Goal: Task Accomplishment & Management: Manage account settings

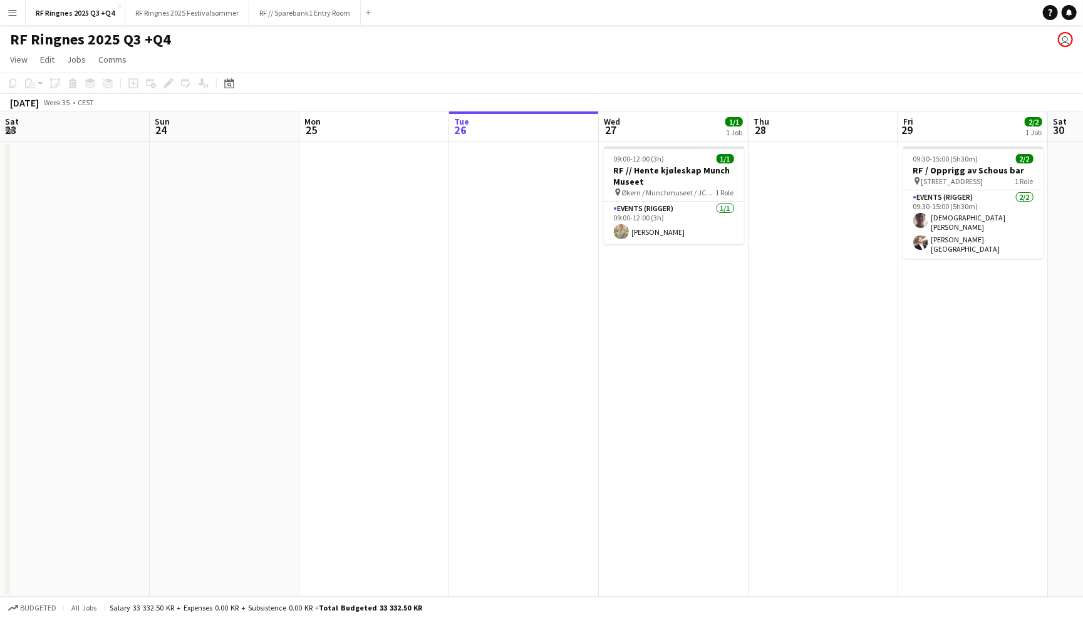
scroll to position [0, 458]
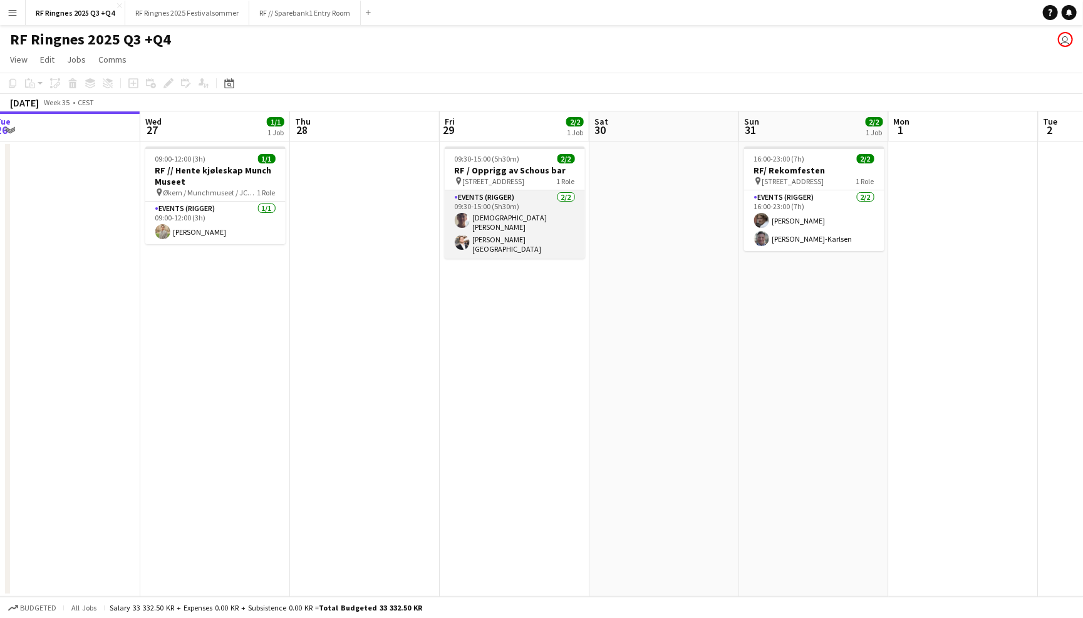
click at [507, 231] on app-card-role "Events (Rigger) 2/2 09:30-15:00 (5h30m) Christian Tohje Hans Torstein Lærum" at bounding box center [515, 224] width 140 height 68
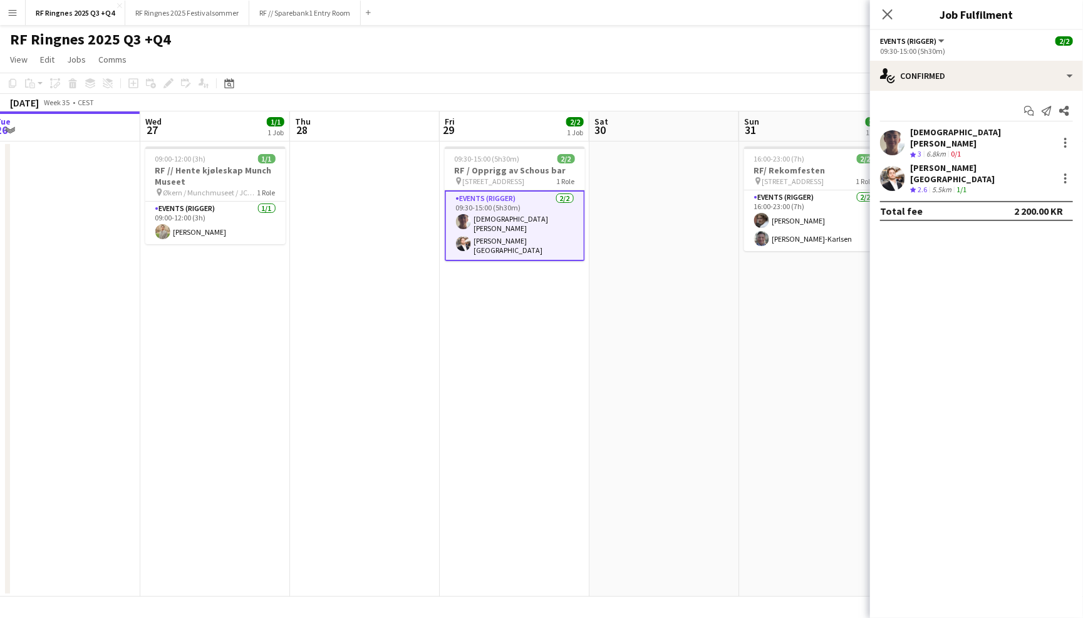
click at [892, 135] on app-user-avatar at bounding box center [892, 142] width 25 height 25
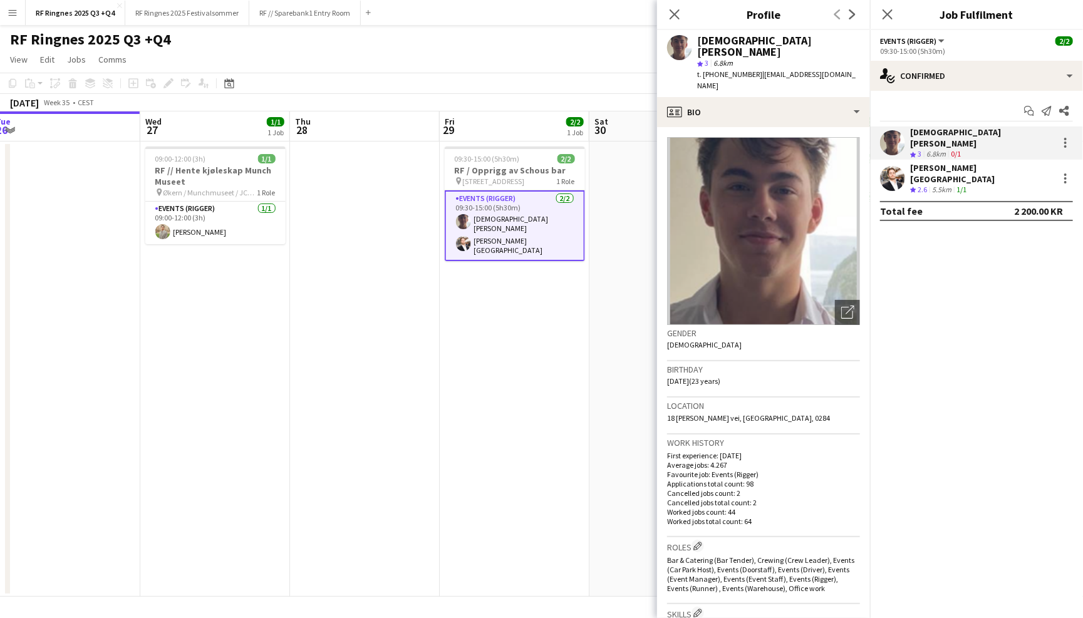
click at [896, 176] on app-user-avatar at bounding box center [892, 178] width 25 height 25
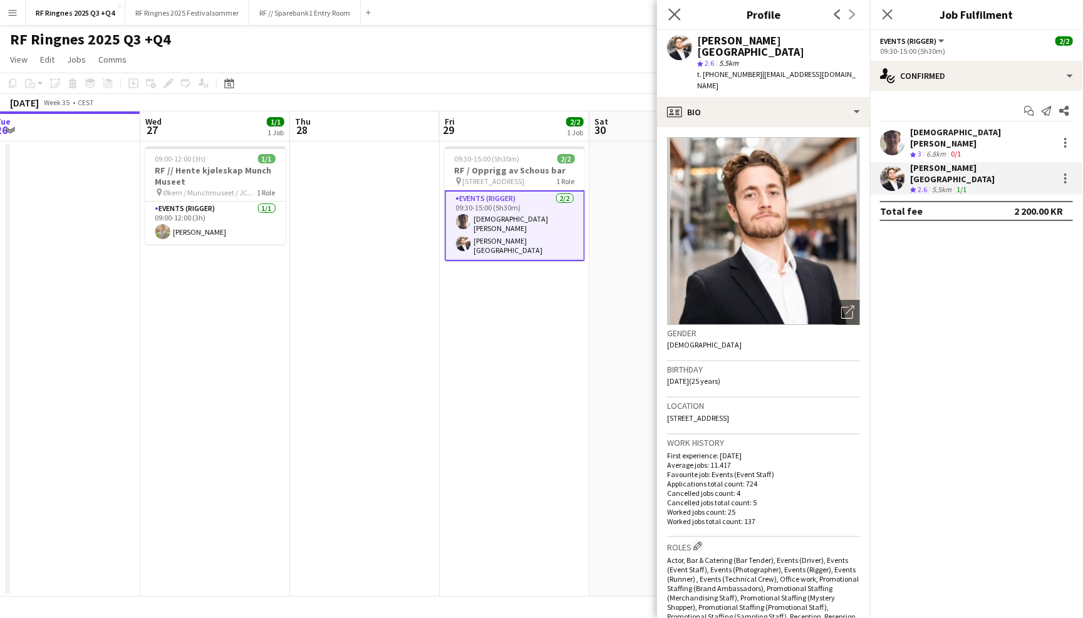
click at [675, 8] on app-icon "Close pop-in" at bounding box center [675, 15] width 18 height 18
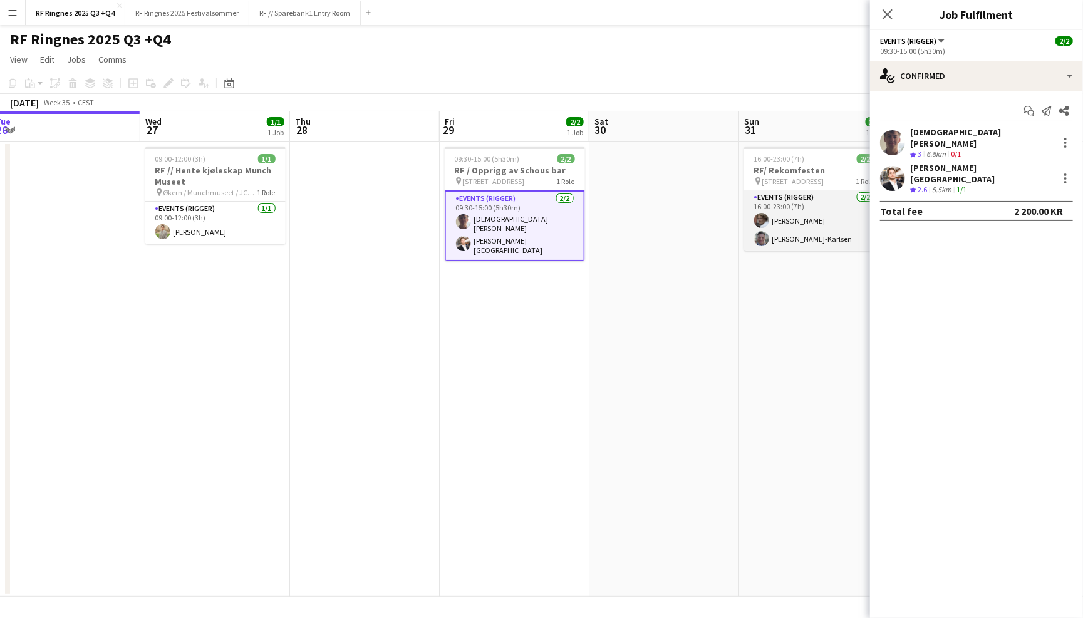
click at [813, 240] on app-card-role "Events (Rigger) 2/2 16:00-23:00 (7h) Jesper Roth Joachim Holseter-Karlsen" at bounding box center [814, 220] width 140 height 61
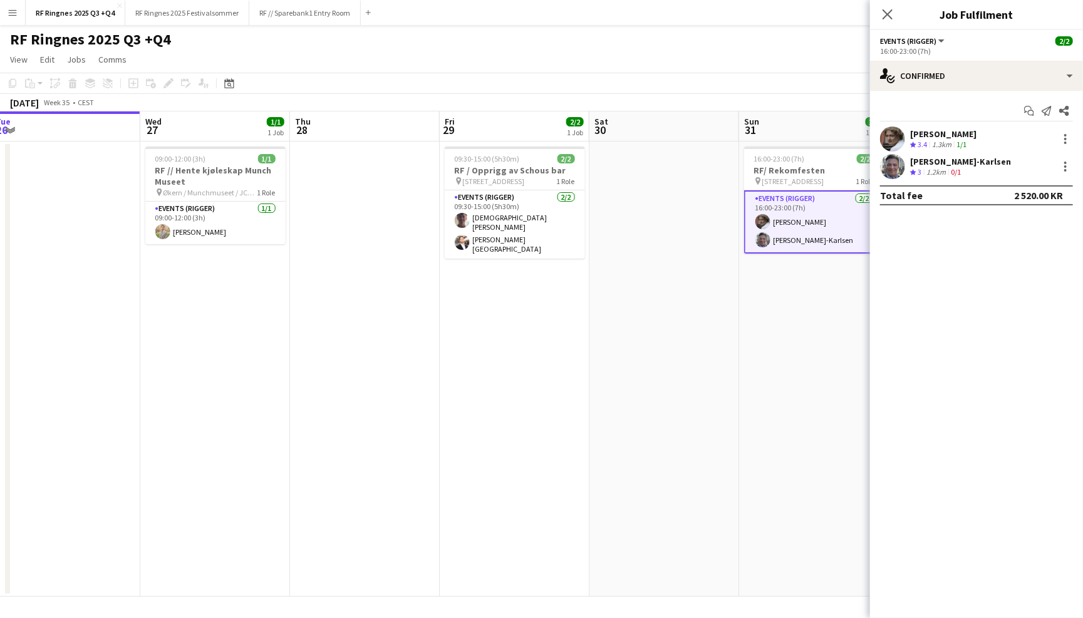
click at [894, 160] on app-user-avatar at bounding box center [892, 166] width 25 height 25
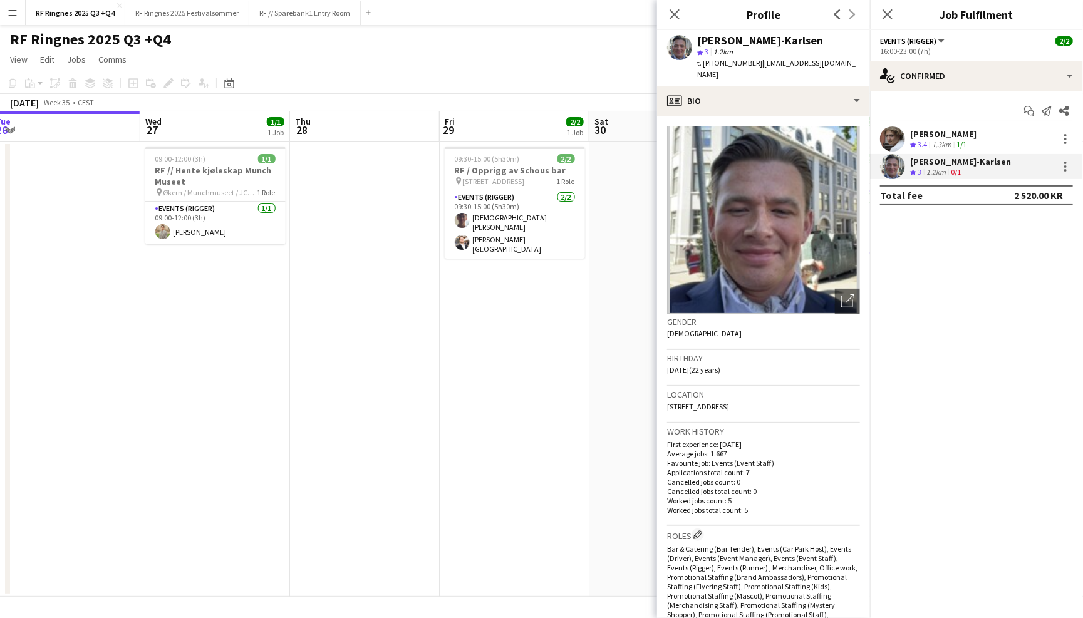
click at [891, 136] on app-user-avatar at bounding box center [892, 139] width 25 height 25
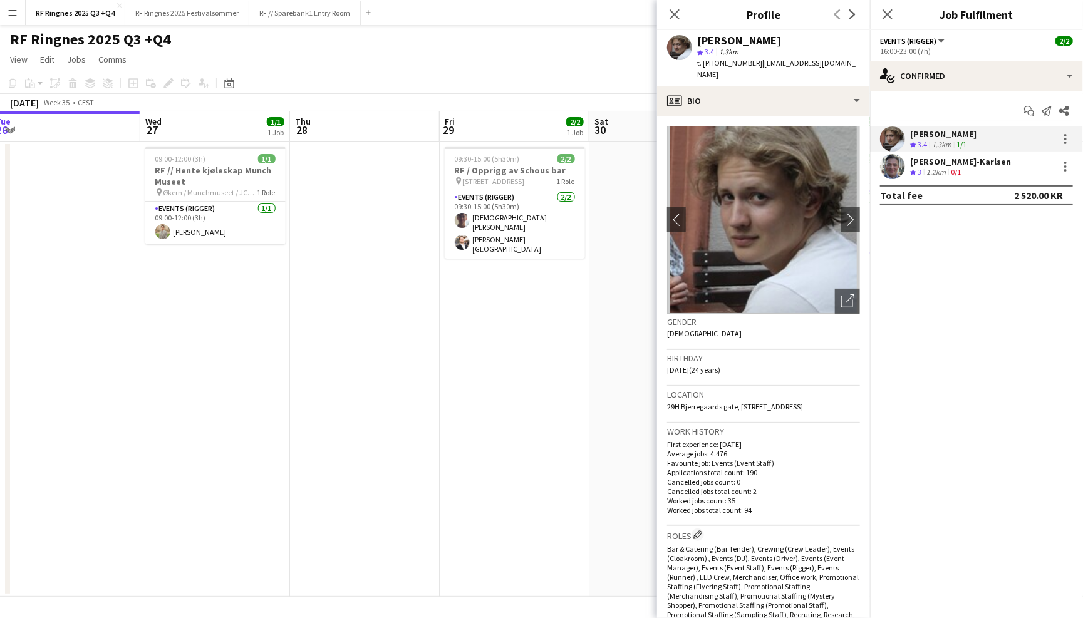
click at [894, 164] on app-user-avatar at bounding box center [892, 166] width 25 height 25
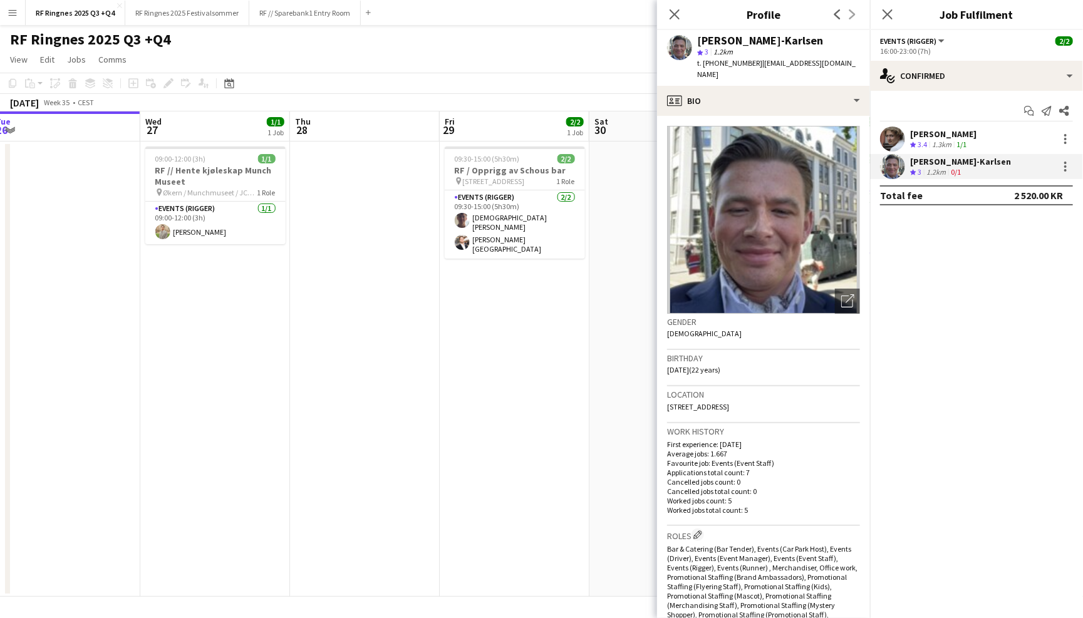
click at [886, 140] on app-user-avatar at bounding box center [892, 139] width 25 height 25
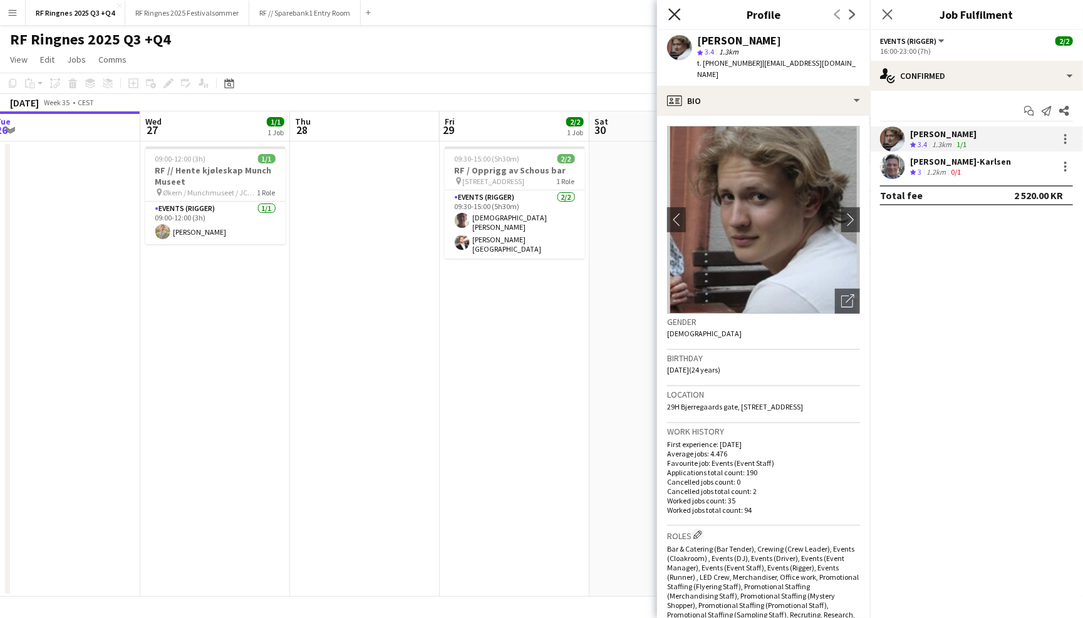
click at [671, 11] on icon at bounding box center [674, 14] width 12 height 12
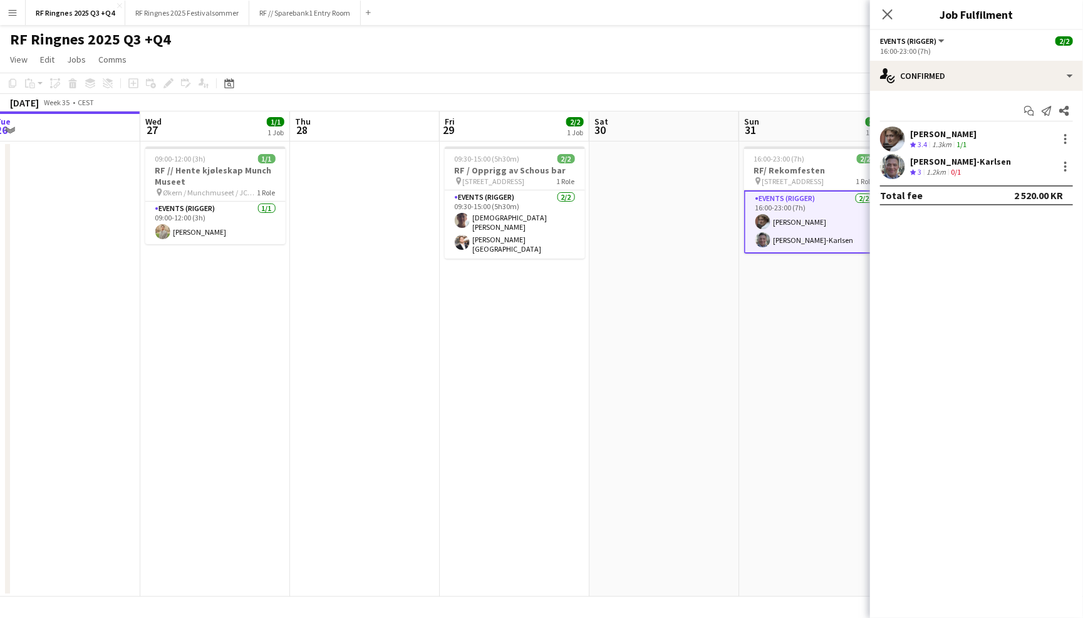
click at [619, 23] on app-navbar "Menu Boards Boards Boards All jobs Status Workforce Workforce My Workforce Recr…" at bounding box center [541, 12] width 1083 height 25
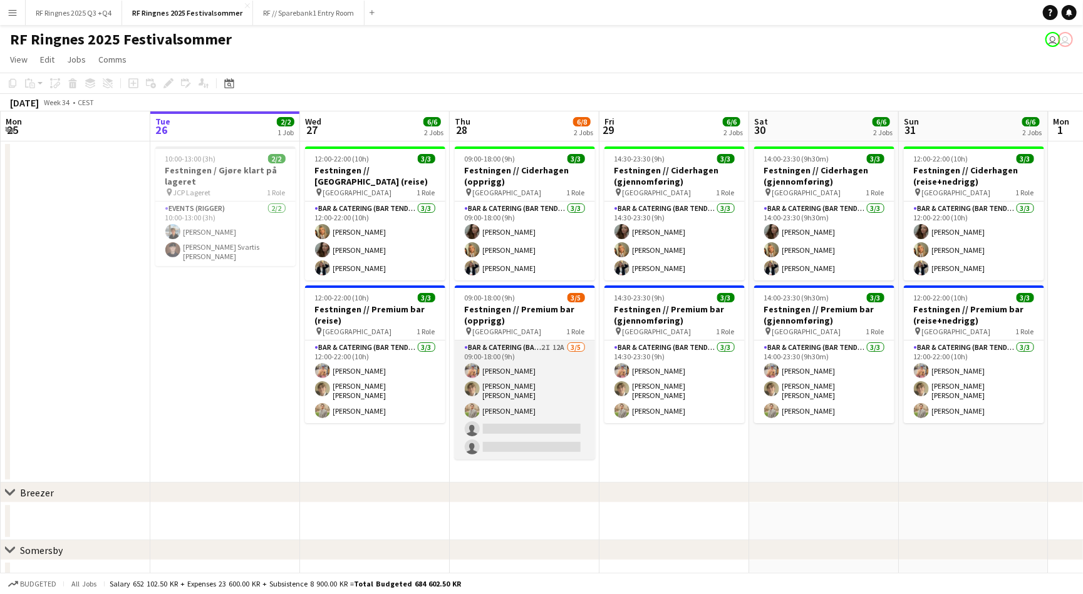
click at [557, 418] on app-card-role "Bar & Catering (Bar Tender) 2I 12A [DATE] 09:00-18:00 (9h) [PERSON_NAME] [PERSO…" at bounding box center [525, 400] width 140 height 119
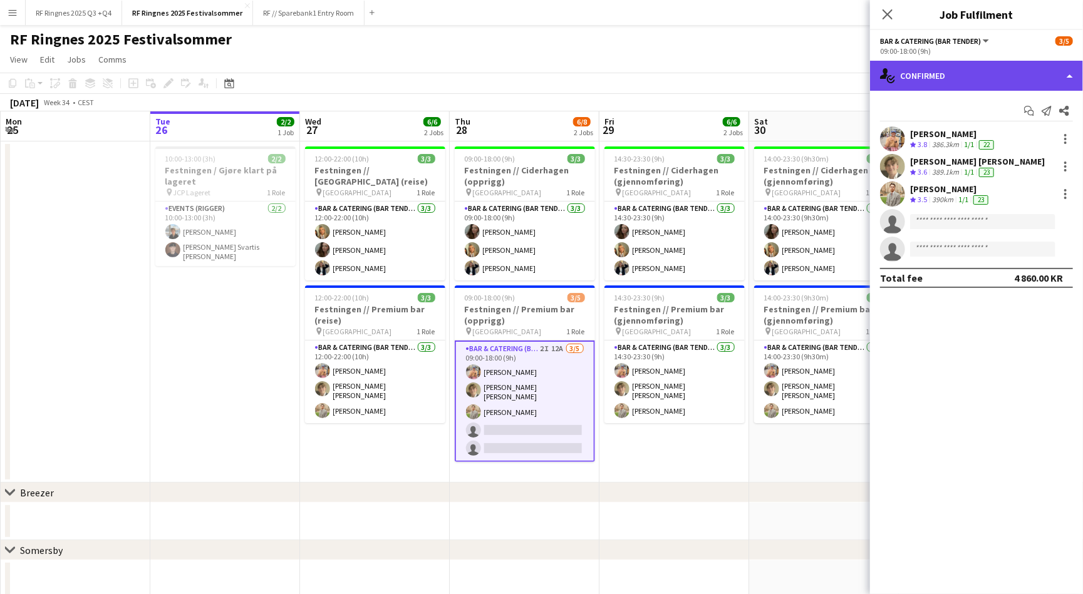
click at [966, 72] on div "single-neutral-actions-check-2 Confirmed" at bounding box center [976, 76] width 213 height 30
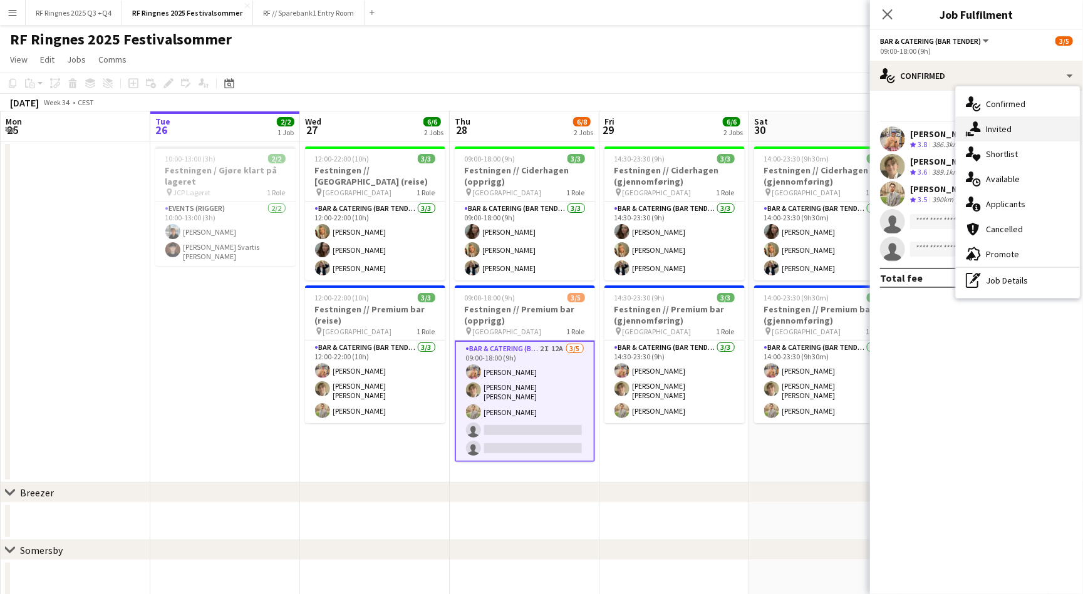
click at [1015, 122] on div "single-neutral-actions-share-1 Invited" at bounding box center [1018, 129] width 124 height 25
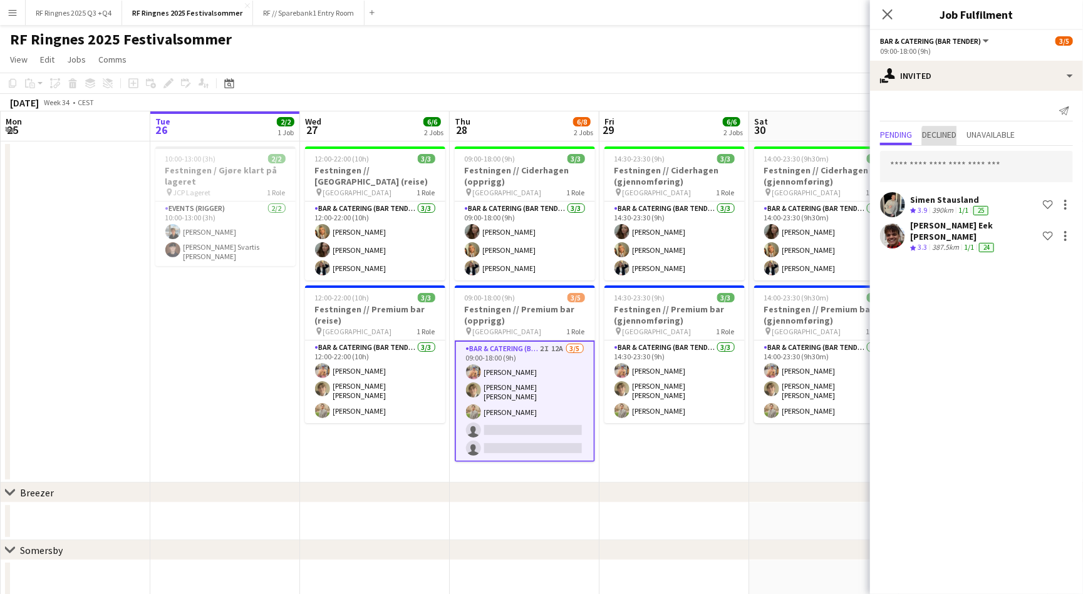
click at [946, 138] on span "Declined" at bounding box center [939, 134] width 34 height 9
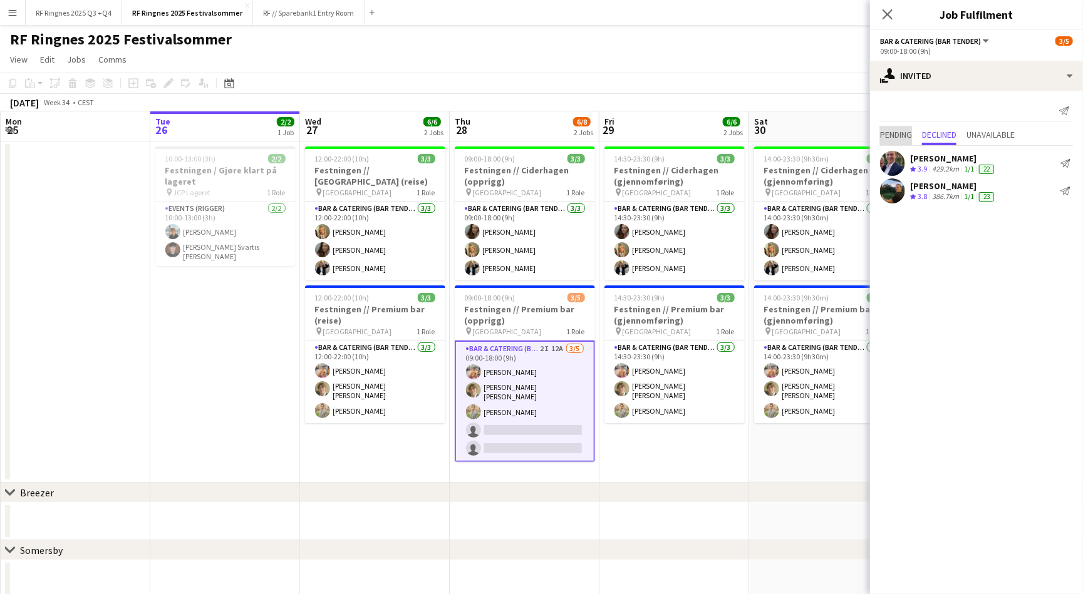
click at [901, 133] on span "Pending" at bounding box center [896, 134] width 32 height 9
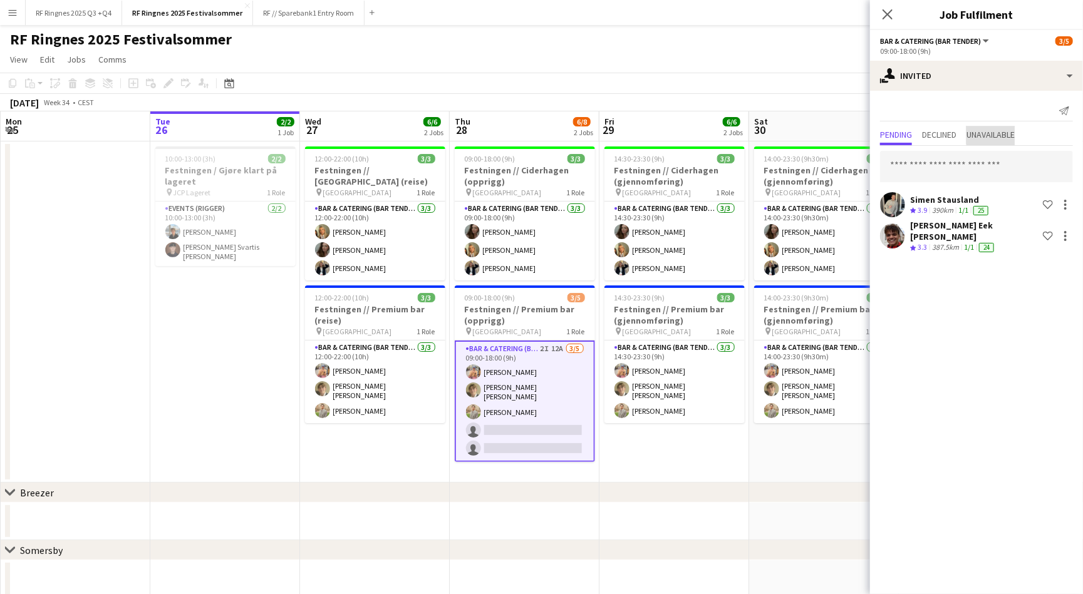
click at [998, 130] on span "Unavailable" at bounding box center [990, 134] width 48 height 9
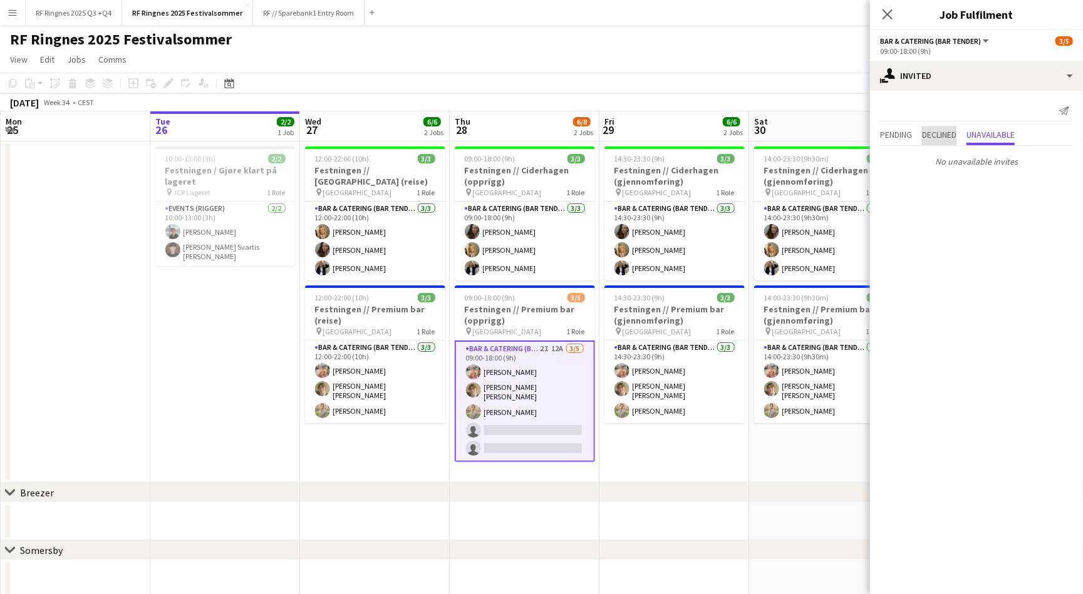
click at [955, 134] on span "Declined" at bounding box center [939, 134] width 34 height 9
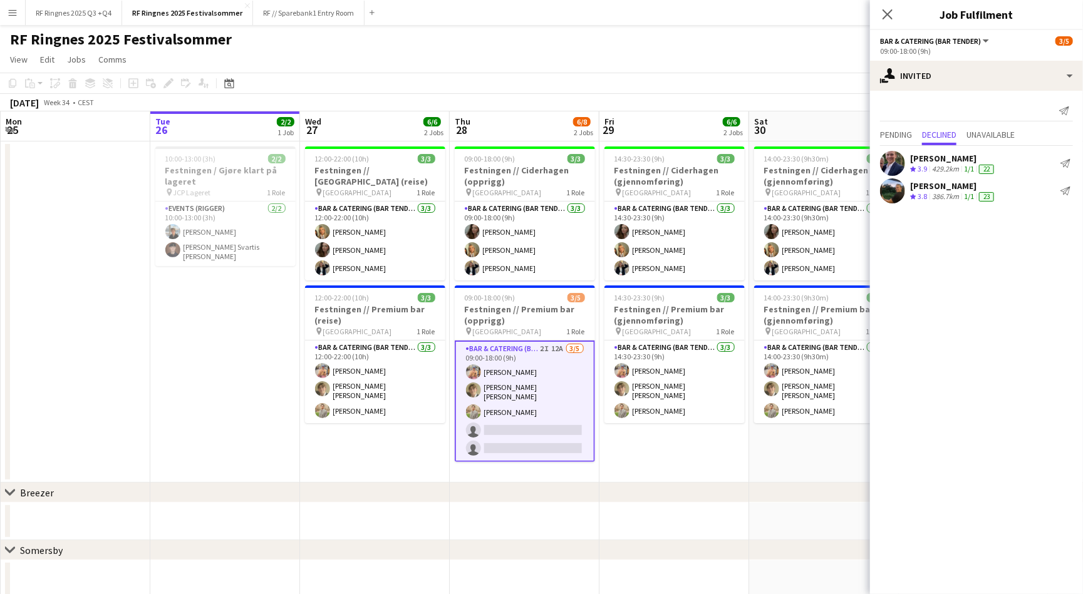
click at [914, 135] on div "Pending Declined Unavailable" at bounding box center [976, 136] width 193 height 19
click at [909, 132] on span "Pending" at bounding box center [896, 134] width 32 height 9
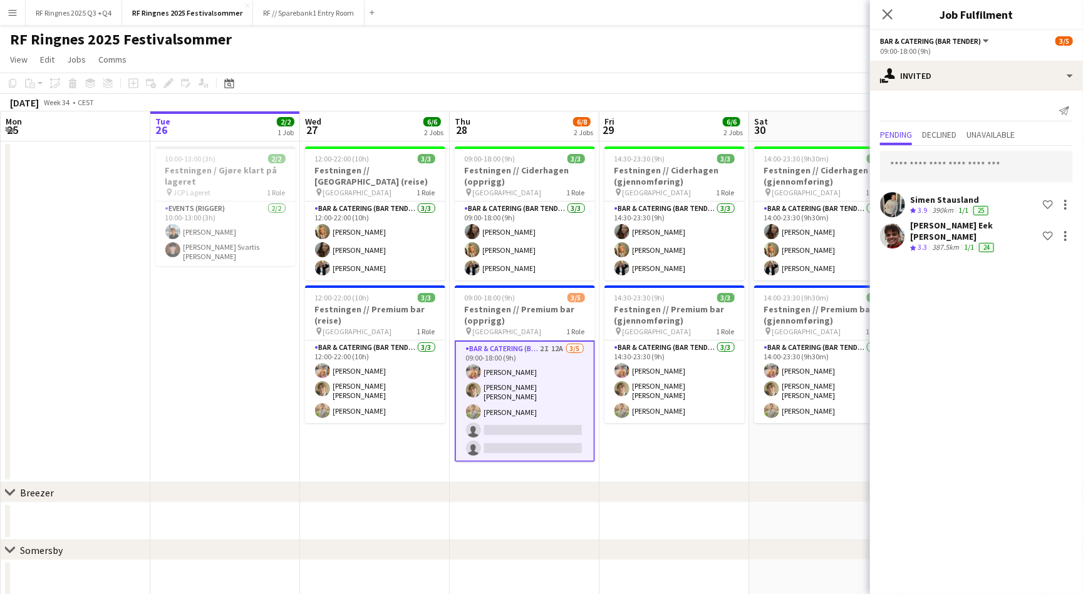
click at [765, 56] on app-page-menu "View Day view expanded Day view collapsed Month view Date picker Jump to [DATE]…" at bounding box center [541, 61] width 1083 height 24
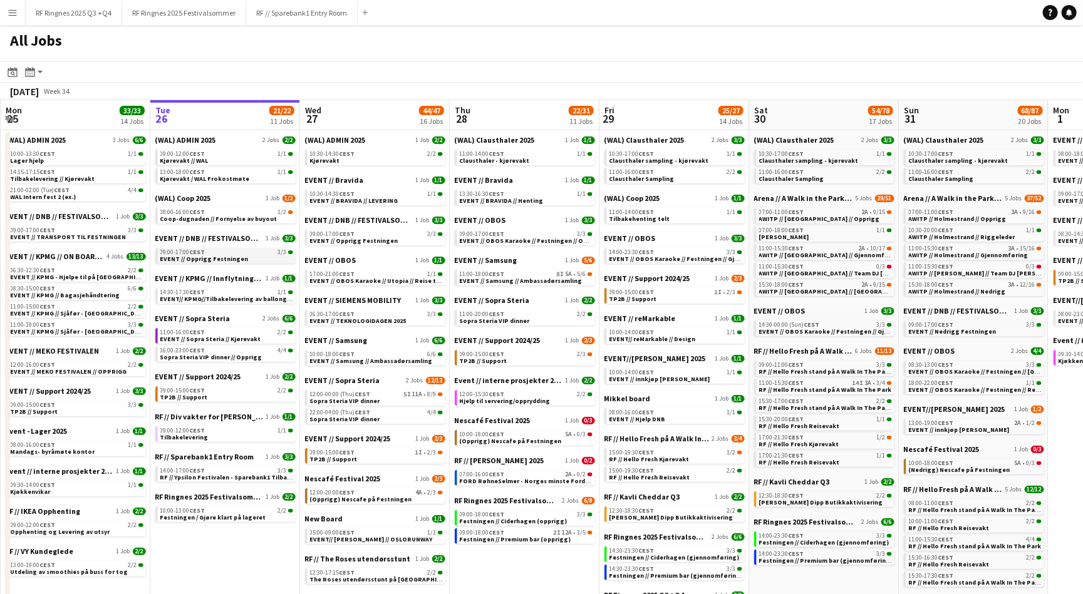
click at [248, 249] on div "09:00-17:00 CEST 3/3" at bounding box center [226, 252] width 133 height 6
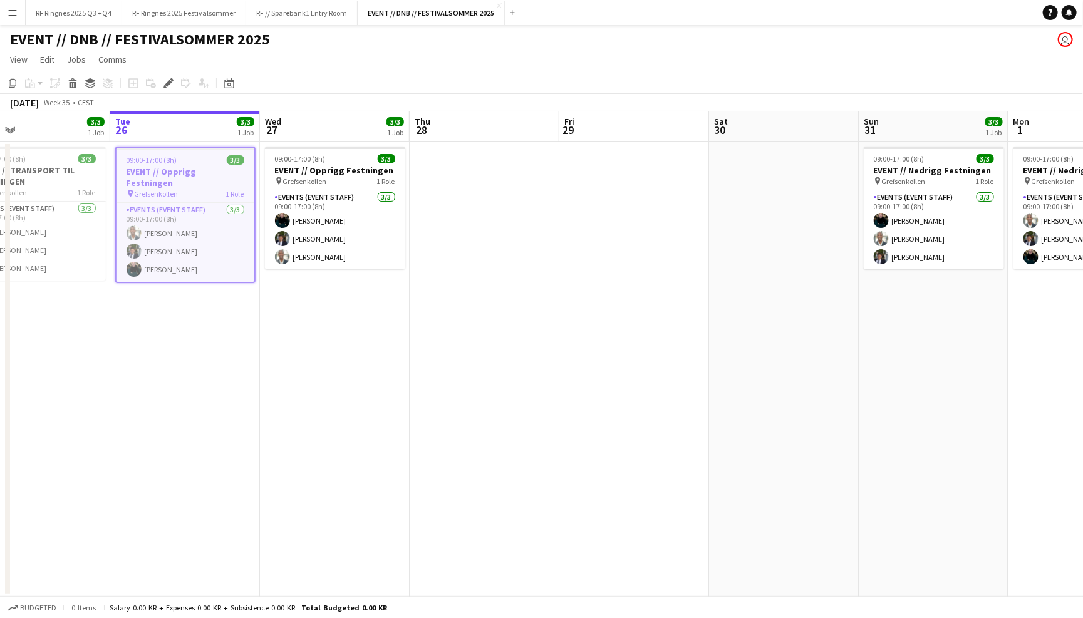
scroll to position [0, 341]
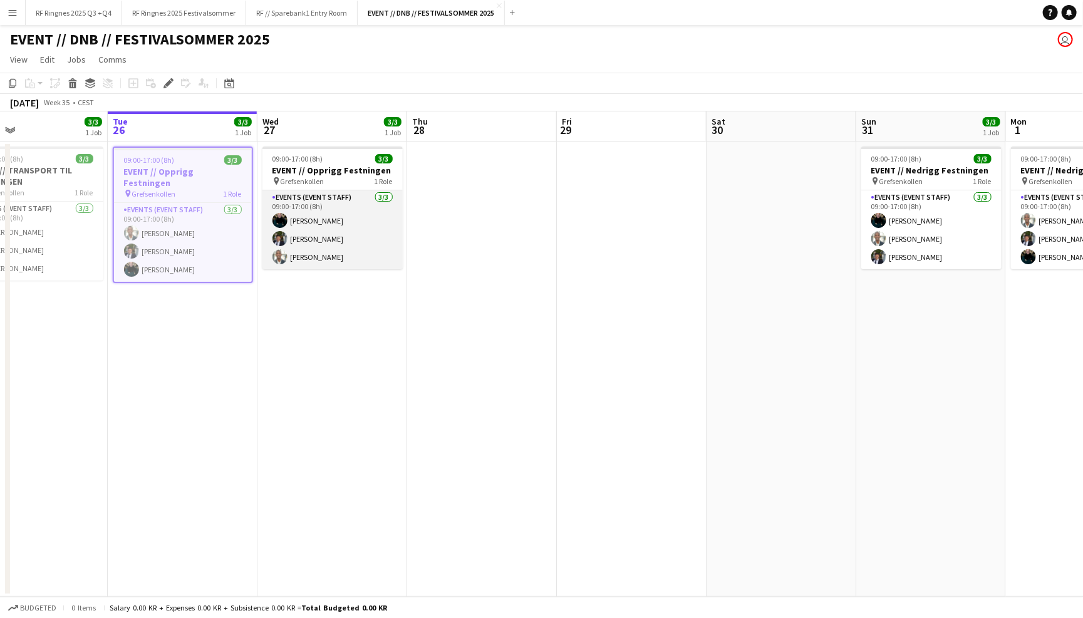
click at [356, 236] on app-card-role "Events (Event Staff) 3/3 09:00-17:00 (8h) Kasper André Melås Ulrik Syversen Eli…" at bounding box center [332, 229] width 140 height 79
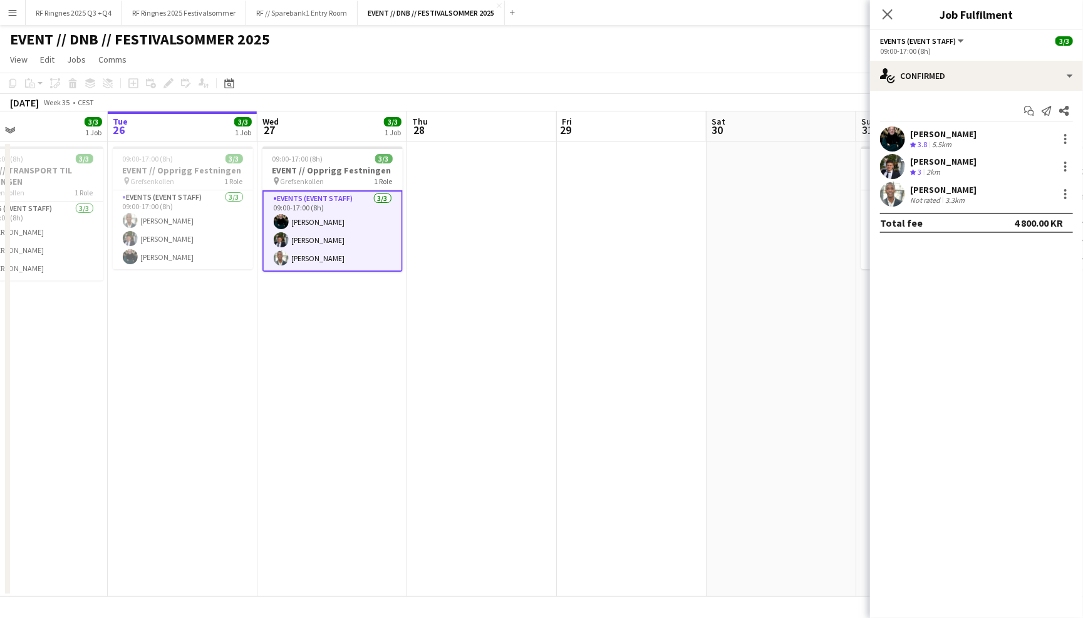
click at [894, 165] on app-user-avatar at bounding box center [892, 166] width 25 height 25
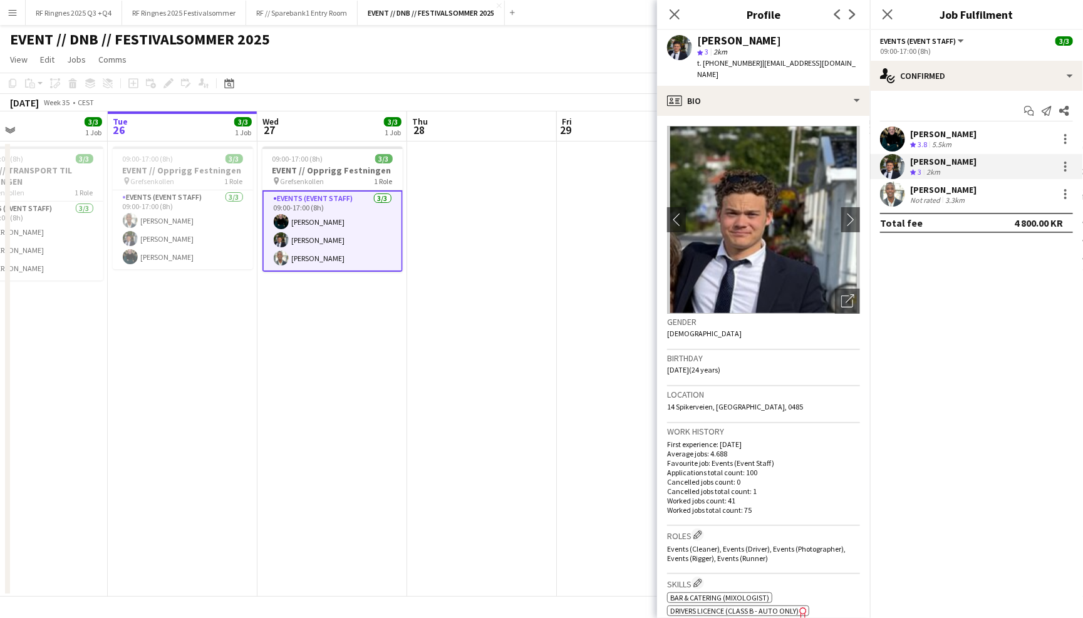
click at [890, 123] on div "Start chat Send notification Share Kasper André Melås Crew rating 3.8 5.5km Ulr…" at bounding box center [976, 167] width 213 height 152
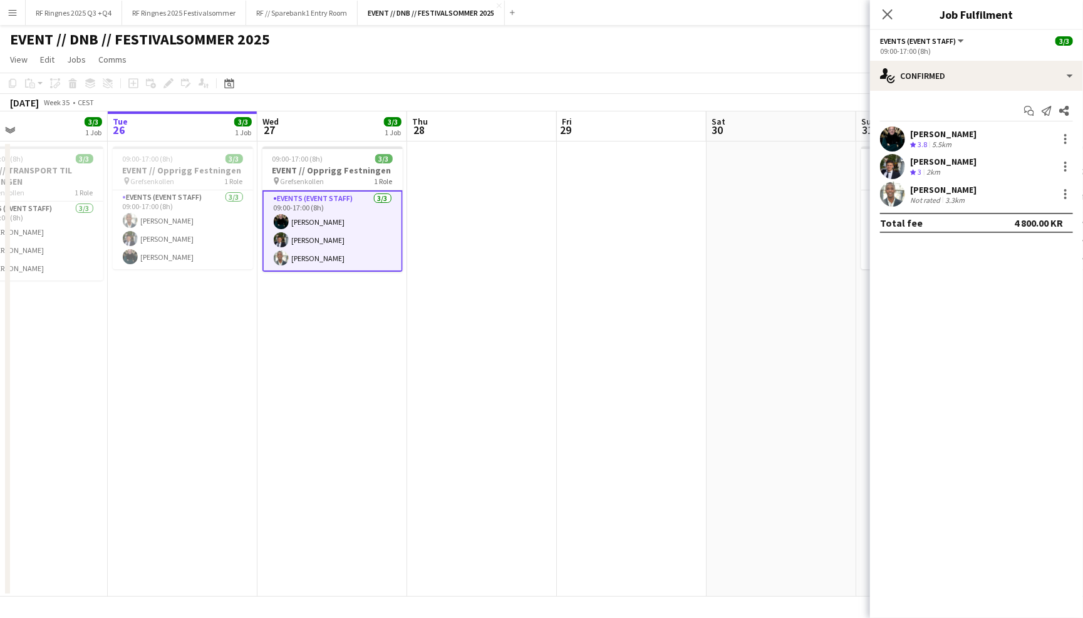
click at [894, 132] on app-user-avatar at bounding box center [892, 139] width 25 height 25
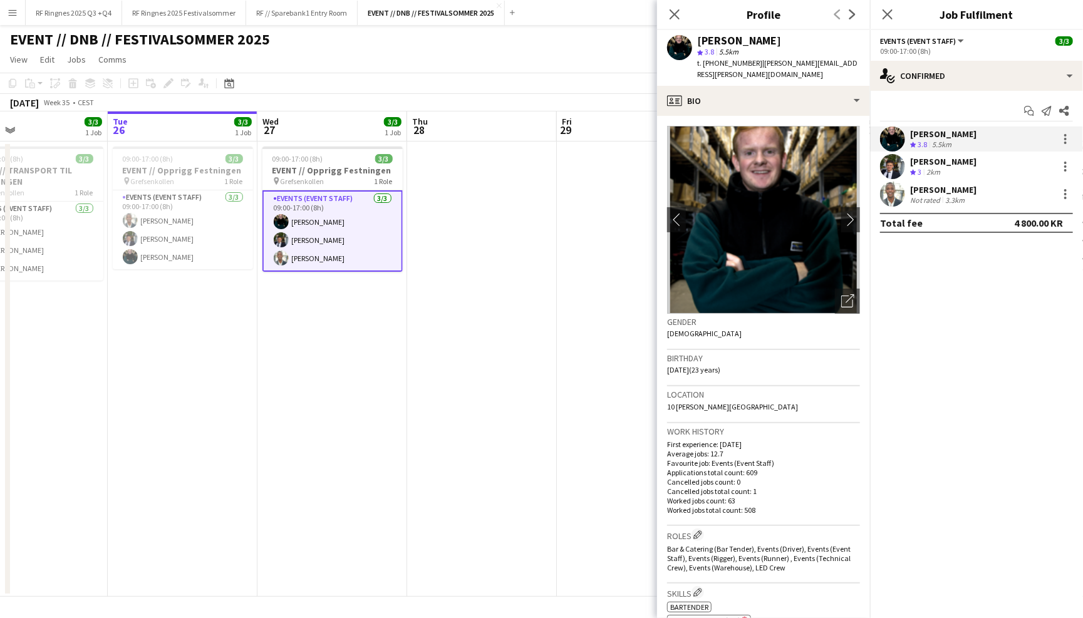
click at [891, 193] on app-user-avatar at bounding box center [892, 194] width 25 height 25
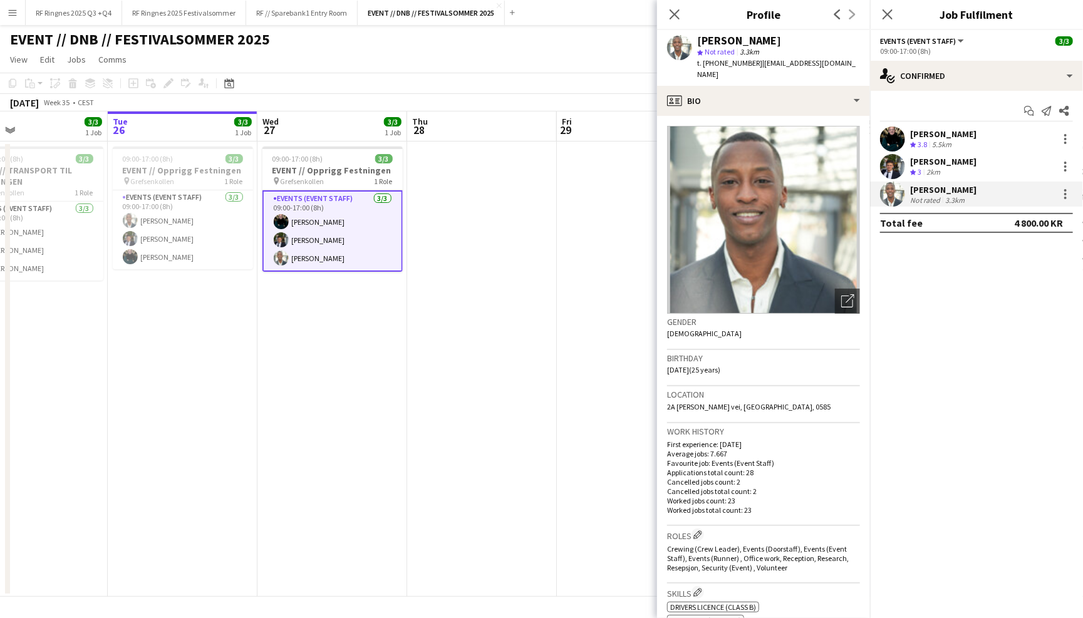
click at [893, 163] on app-user-avatar at bounding box center [892, 166] width 25 height 25
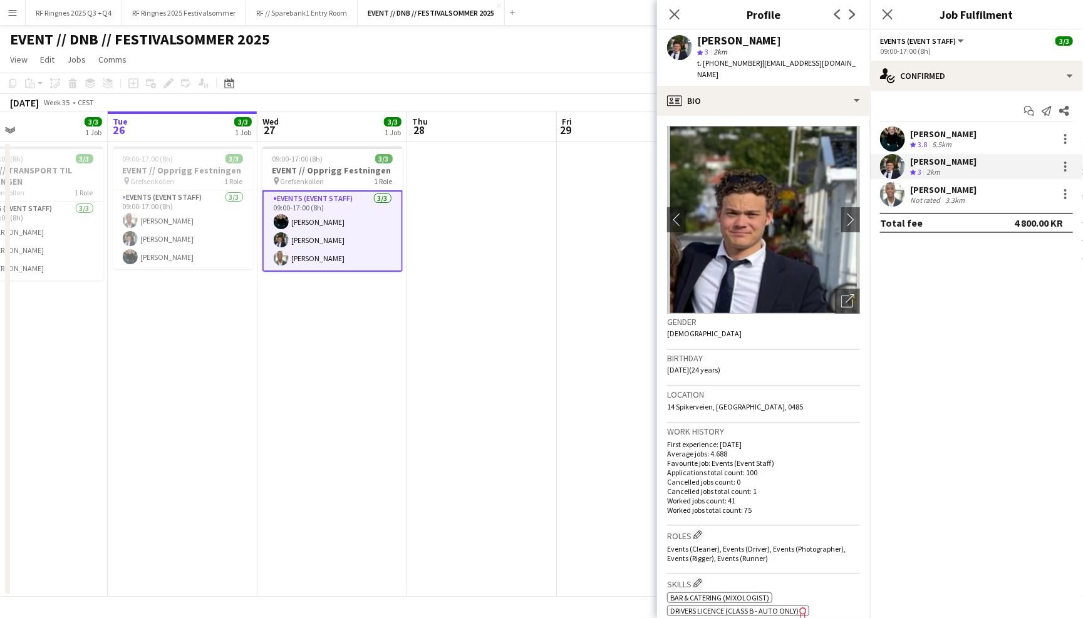
click at [894, 131] on app-user-avatar at bounding box center [892, 139] width 25 height 25
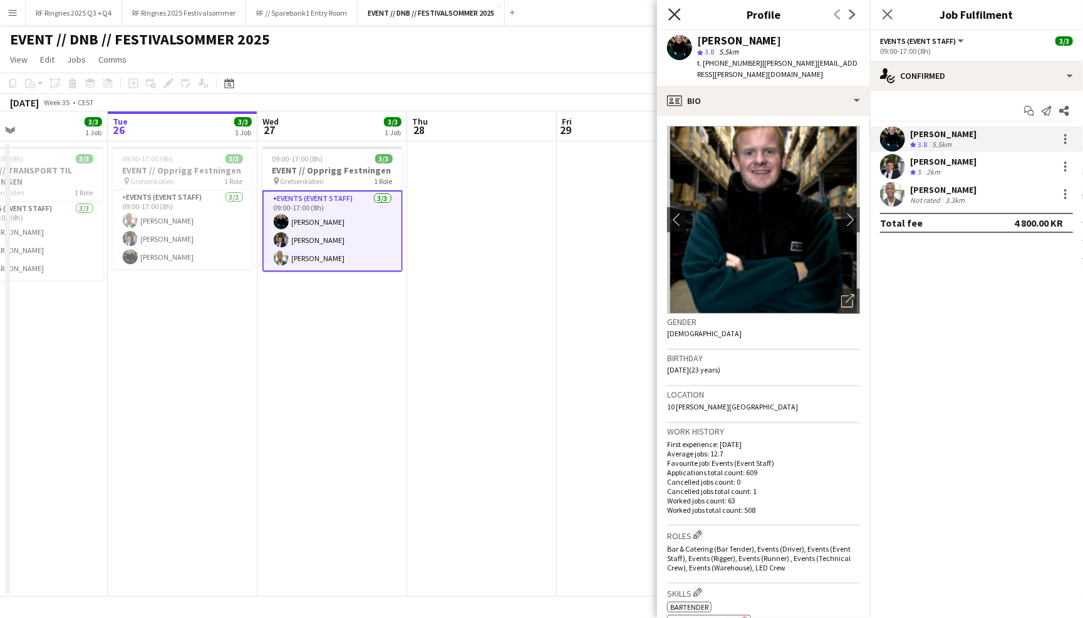
click at [677, 15] on icon "Close pop-in" at bounding box center [674, 14] width 12 height 12
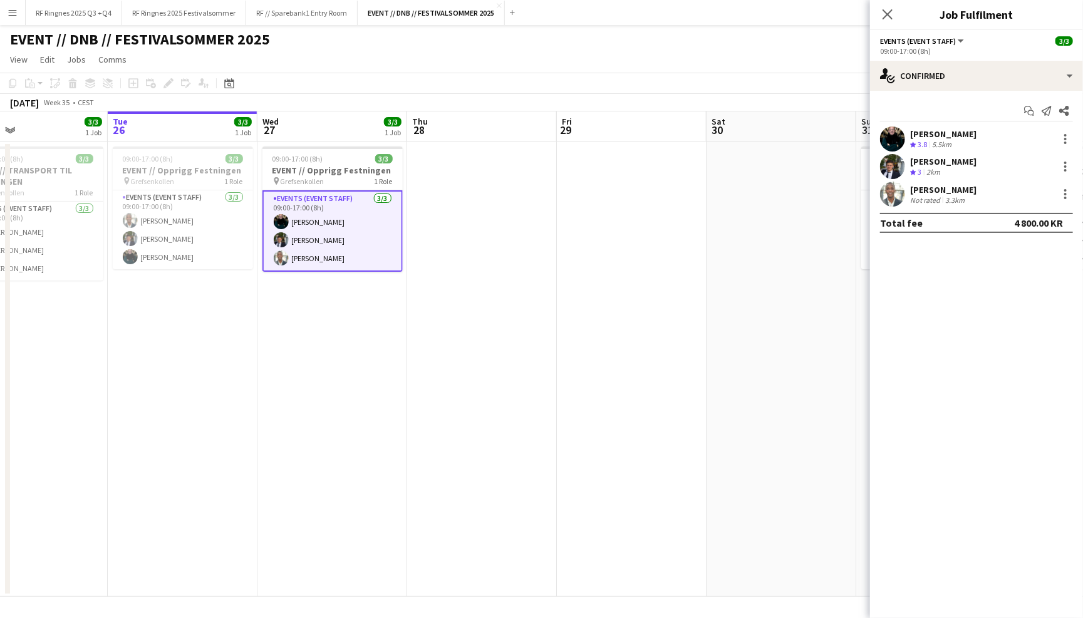
click at [680, 38] on div "EVENT // DNB // FESTIVALSOMMER 2025 user" at bounding box center [541, 37] width 1083 height 24
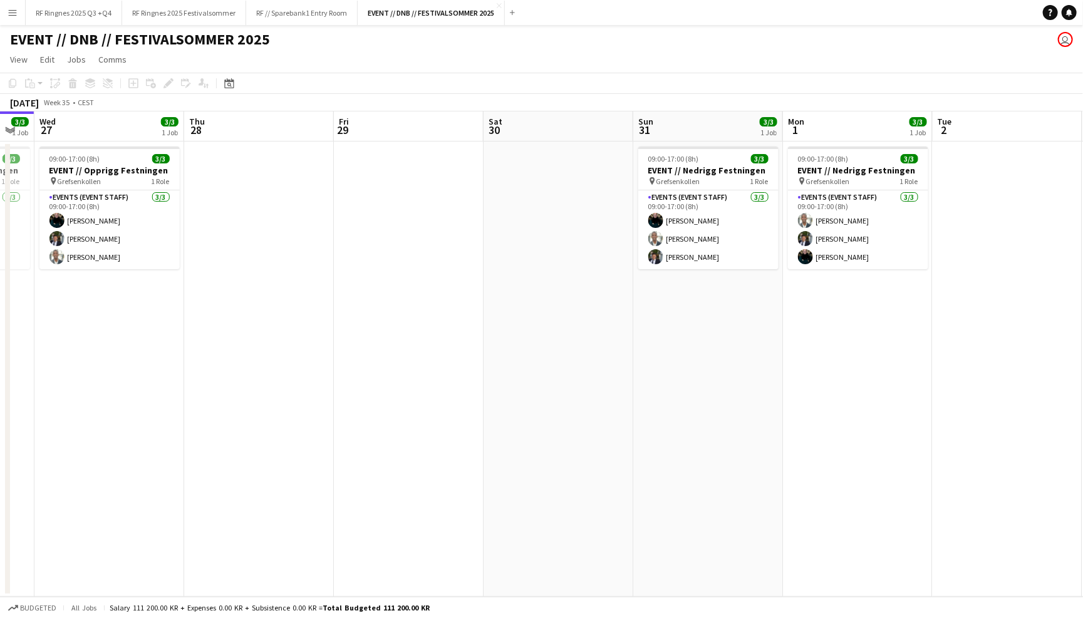
scroll to position [0, 404]
